Goal: Find specific page/section

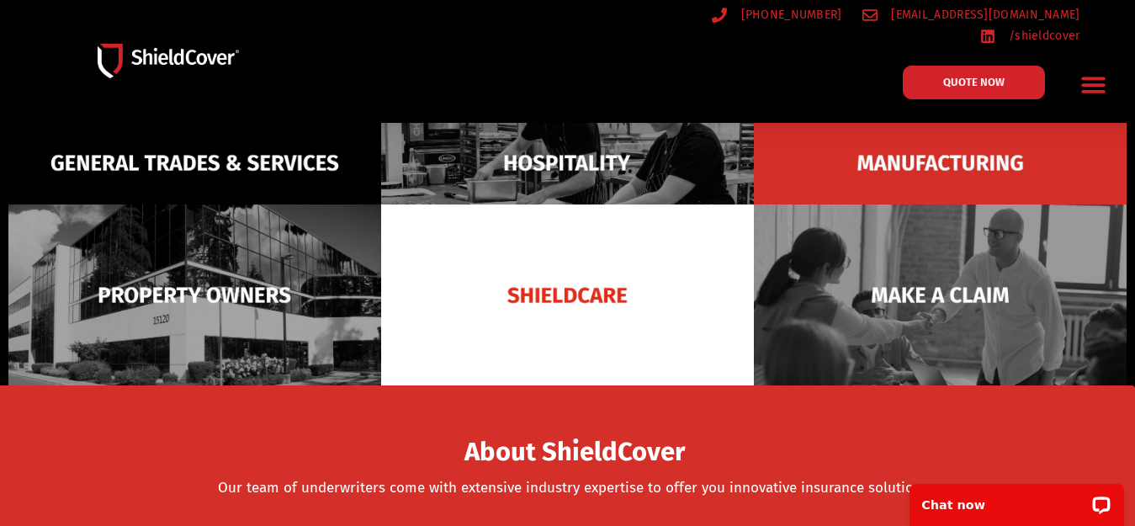
scroll to position [84, 0]
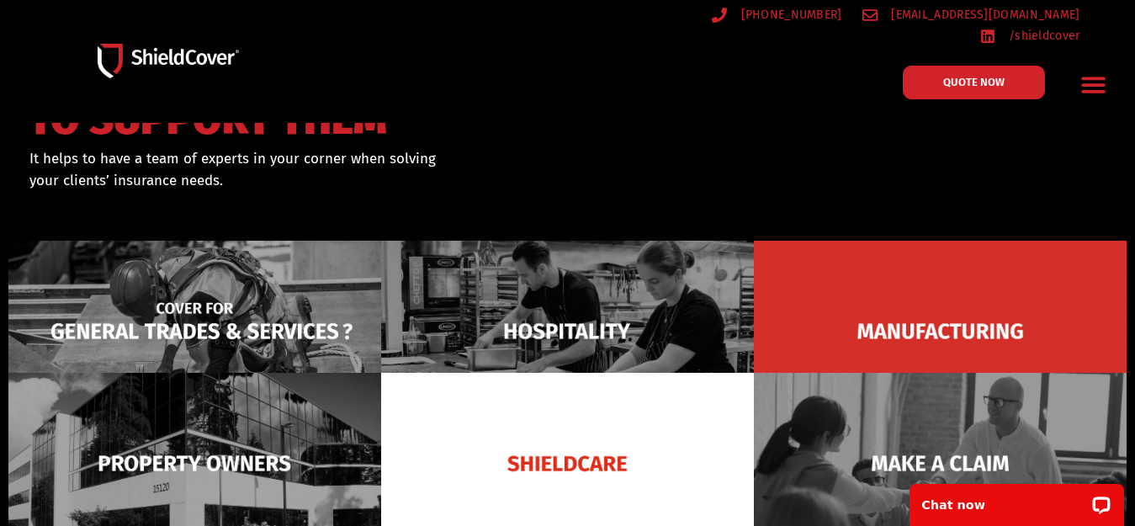
click at [304, 292] on img at bounding box center [194, 331] width 373 height 181
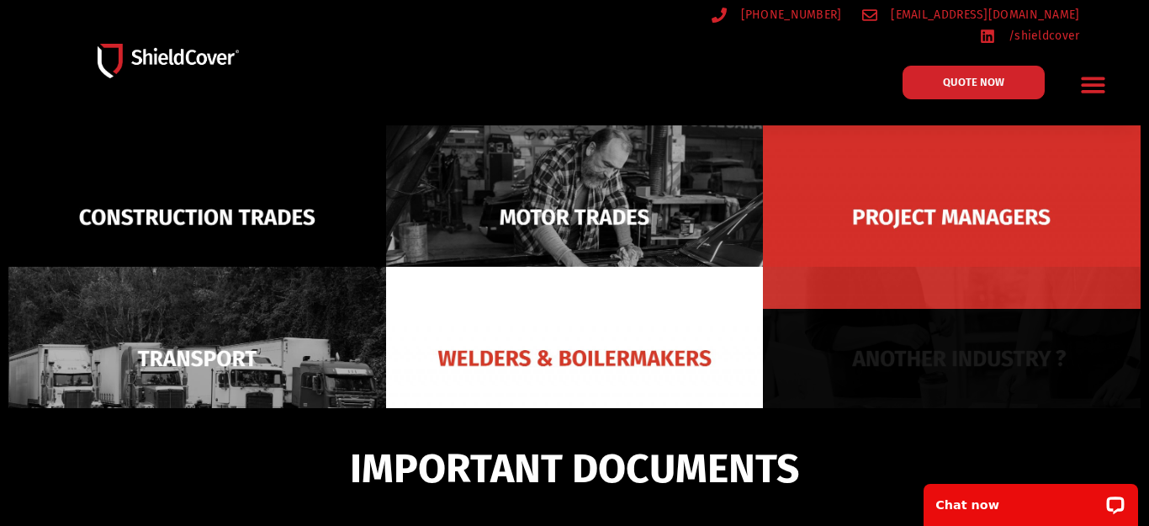
scroll to position [120, 0]
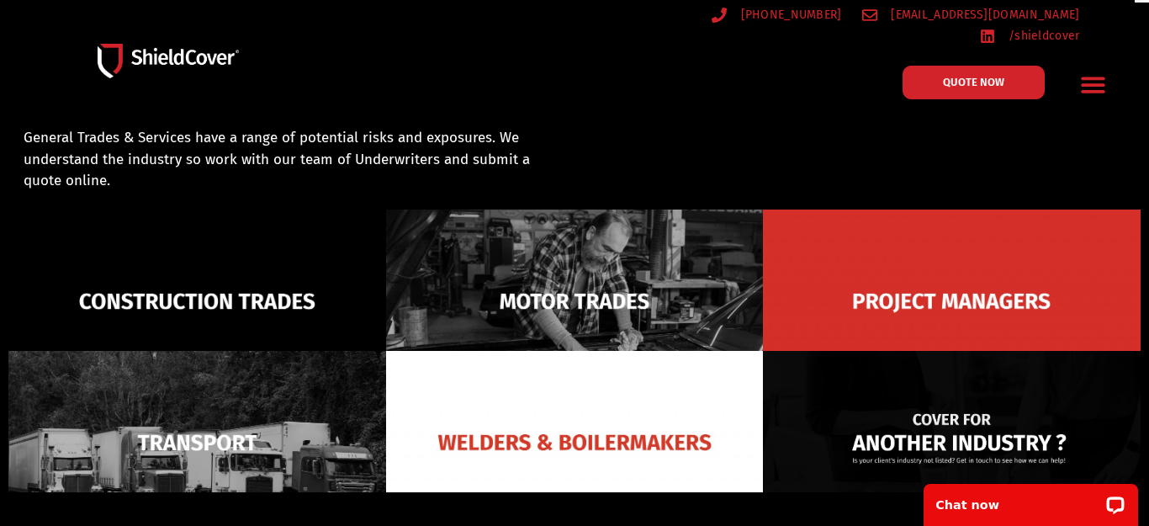
click at [843, 351] on img at bounding box center [952, 442] width 378 height 183
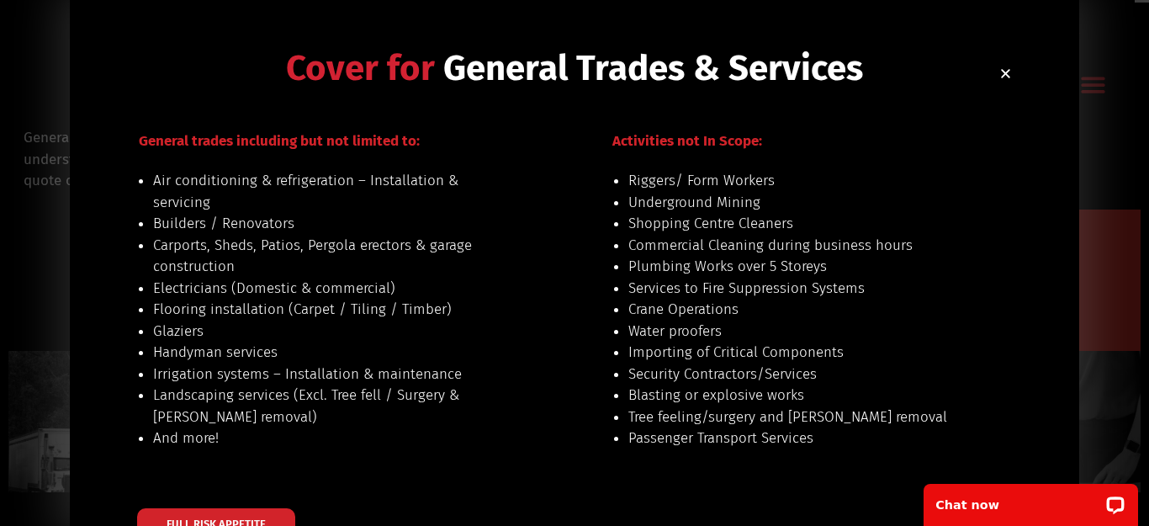
click at [891, 418] on li "Tree feeling/surgery and stump removal" at bounding box center [803, 417] width 351 height 22
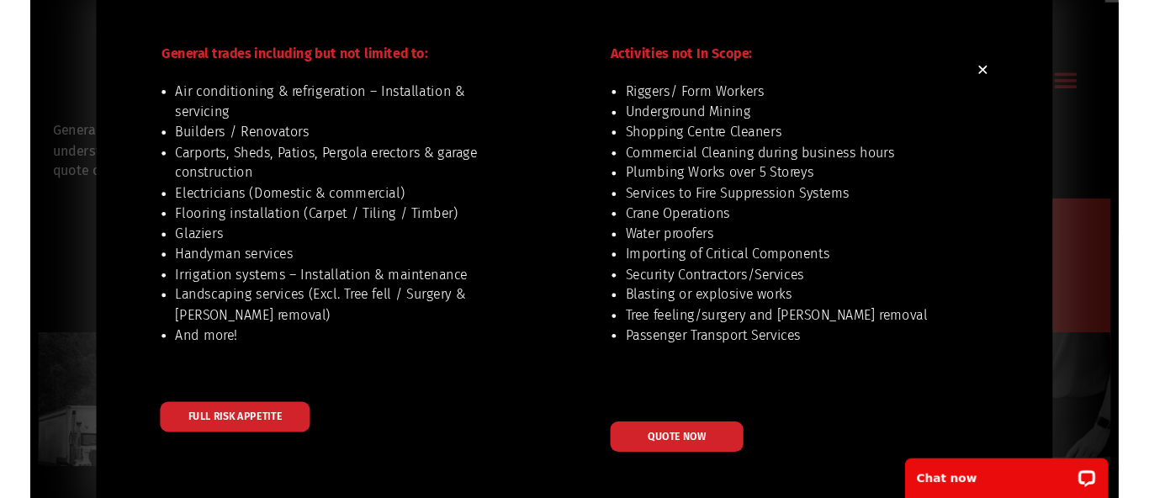
scroll to position [86, 0]
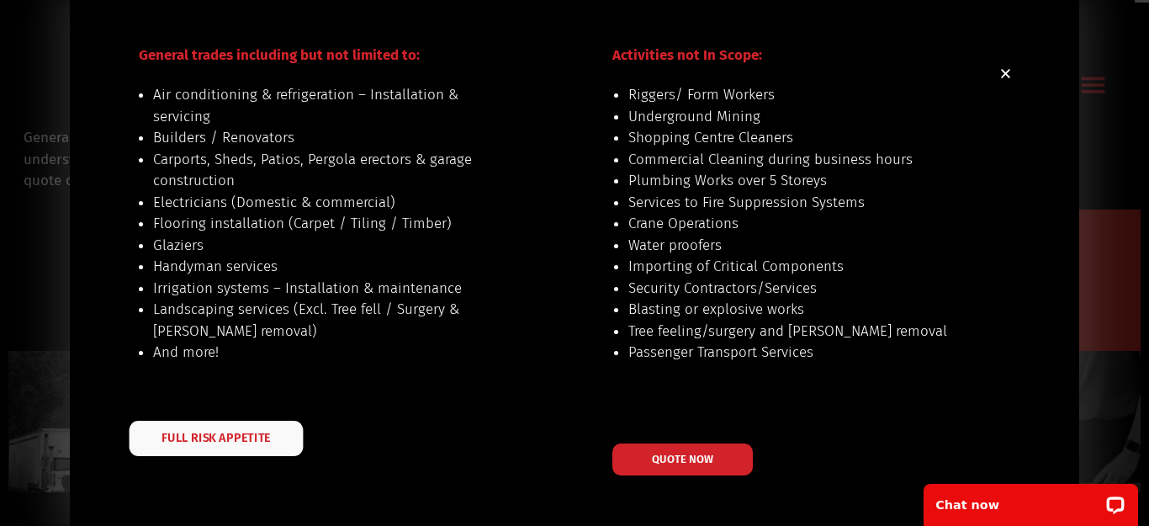
click at [193, 437] on span "FULL RISK APPETITE" at bounding box center [215, 438] width 109 height 12
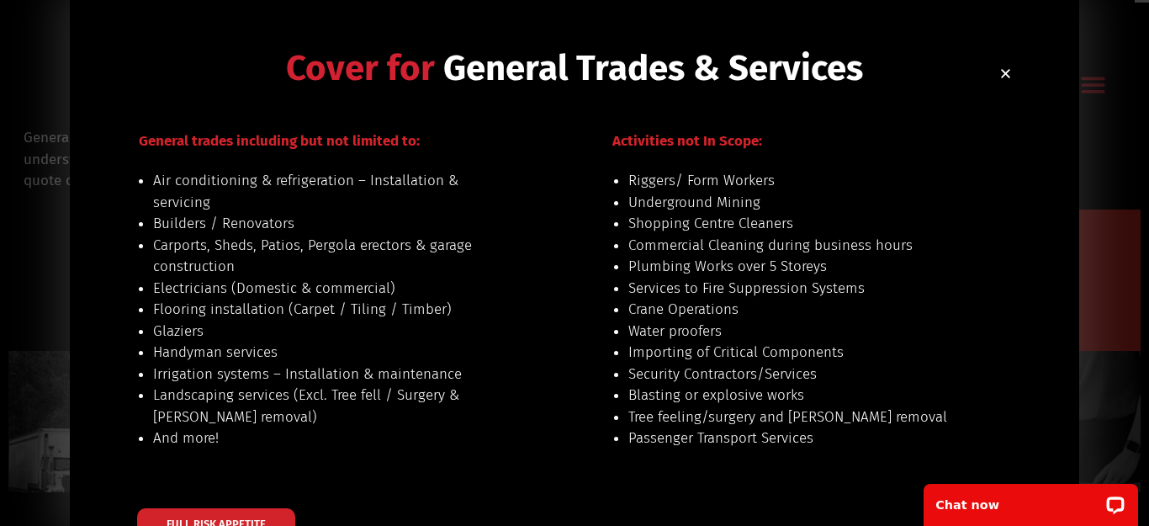
click at [1001, 72] on icon "Close" at bounding box center [1005, 73] width 13 height 13
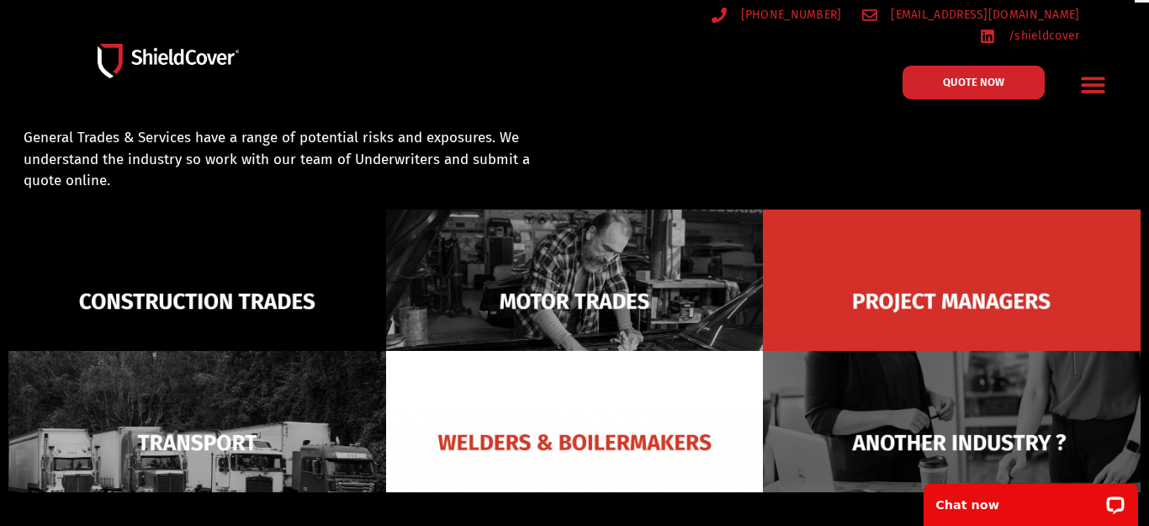
click at [1104, 77] on icon "Menu Toggle" at bounding box center [1093, 85] width 24 height 16
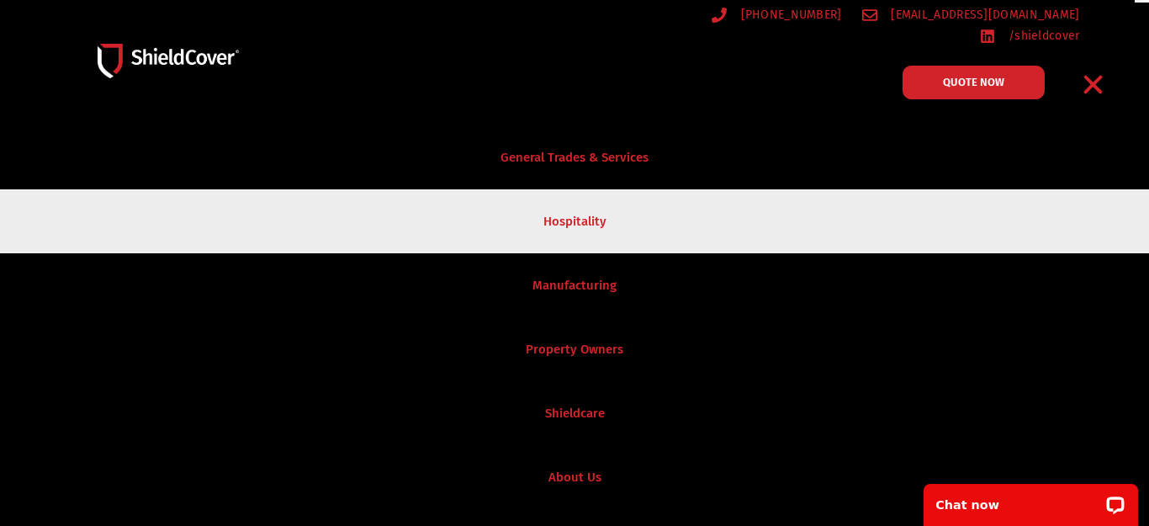
scroll to position [99, 0]
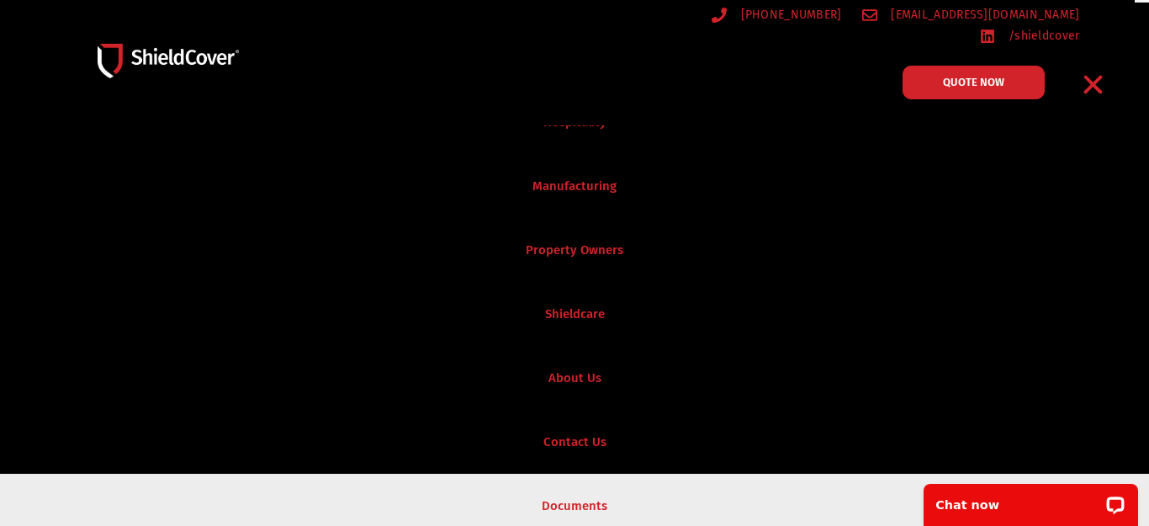
click at [561, 499] on link "Documents" at bounding box center [574, 506] width 1149 height 64
